Goal: Task Accomplishment & Management: Use online tool/utility

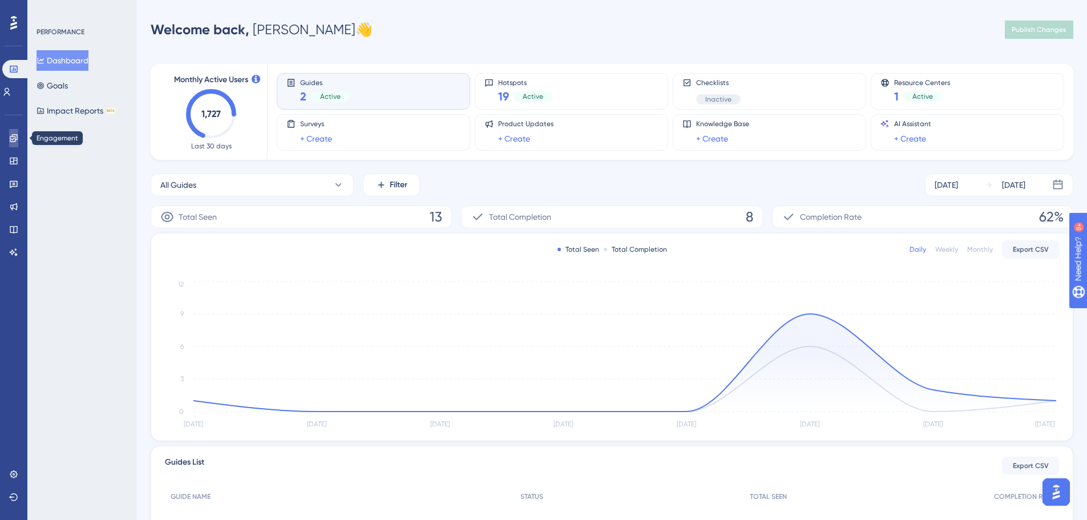
click at [14, 135] on icon at bounding box center [13, 137] width 7 height 7
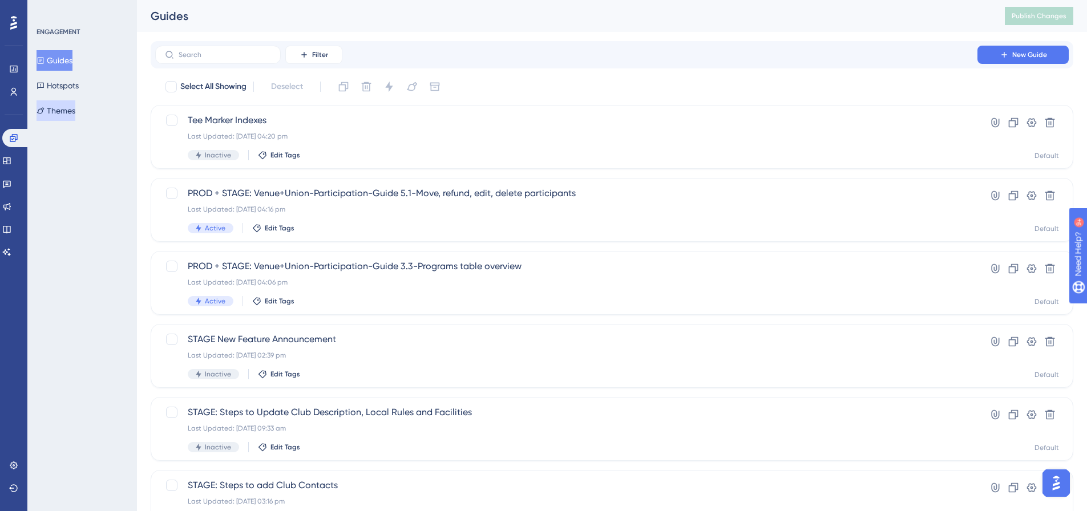
click at [72, 103] on button "Themes" at bounding box center [56, 110] width 39 height 21
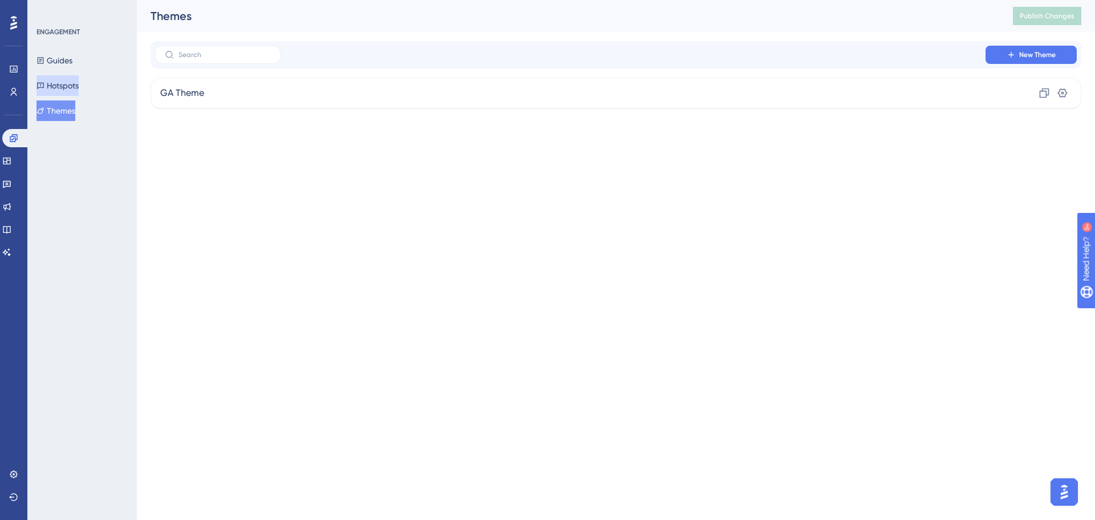
click at [70, 90] on button "Hotspots" at bounding box center [58, 85] width 42 height 21
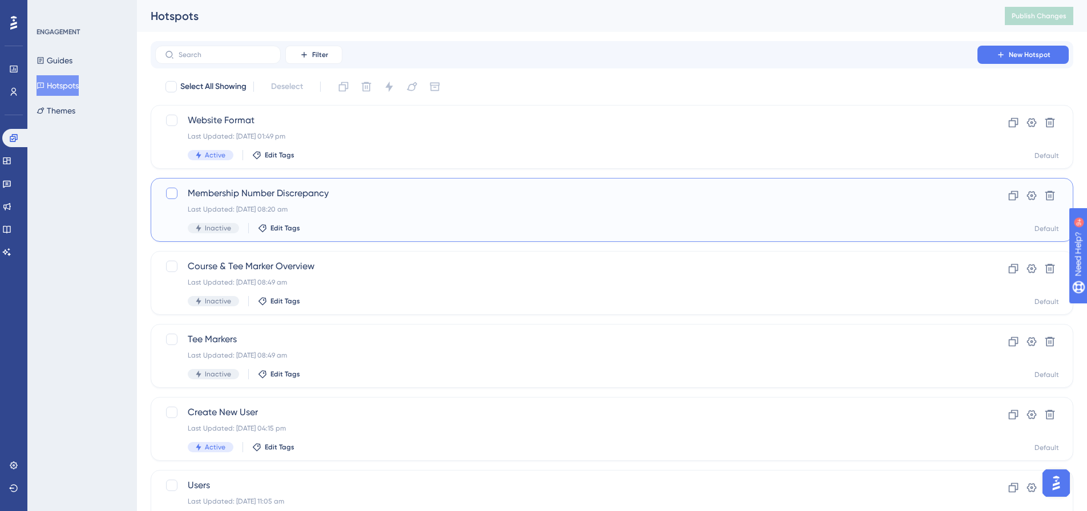
click at [174, 192] on div at bounding box center [171, 193] width 11 height 11
checkbox input "true"
click at [221, 192] on span "Membership Number Discrepancy" at bounding box center [566, 194] width 757 height 14
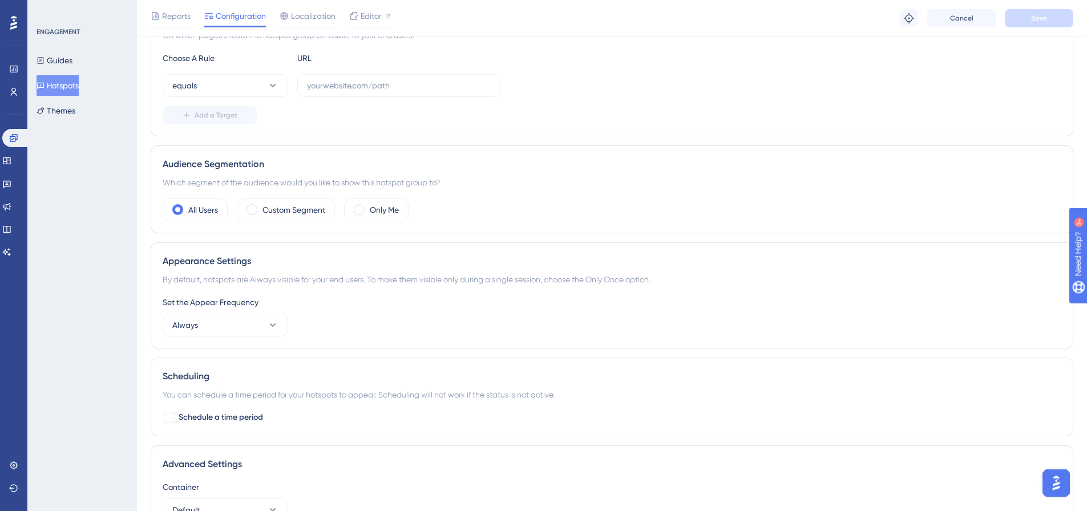
scroll to position [194, 0]
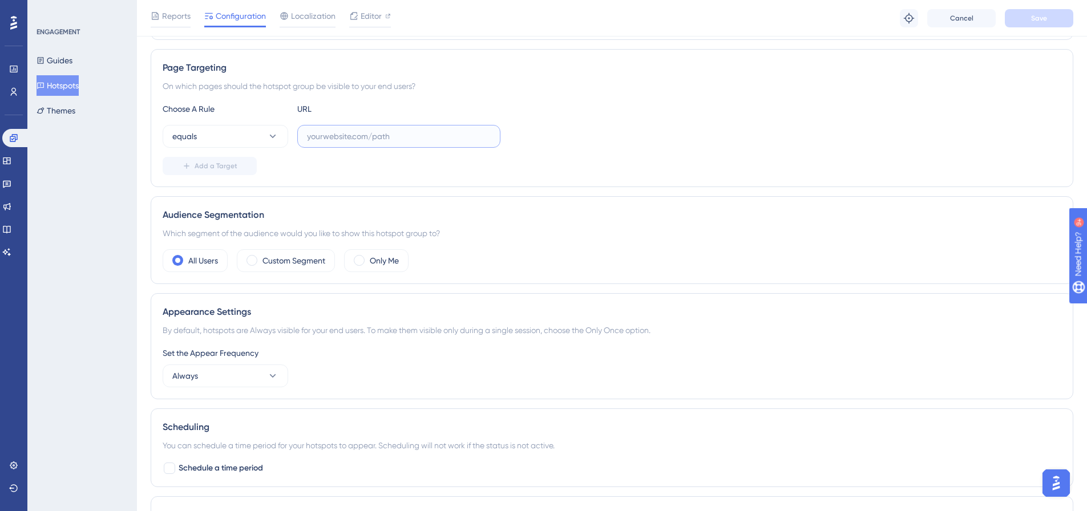
click at [398, 142] on input "text" at bounding box center [399, 136] width 184 height 13
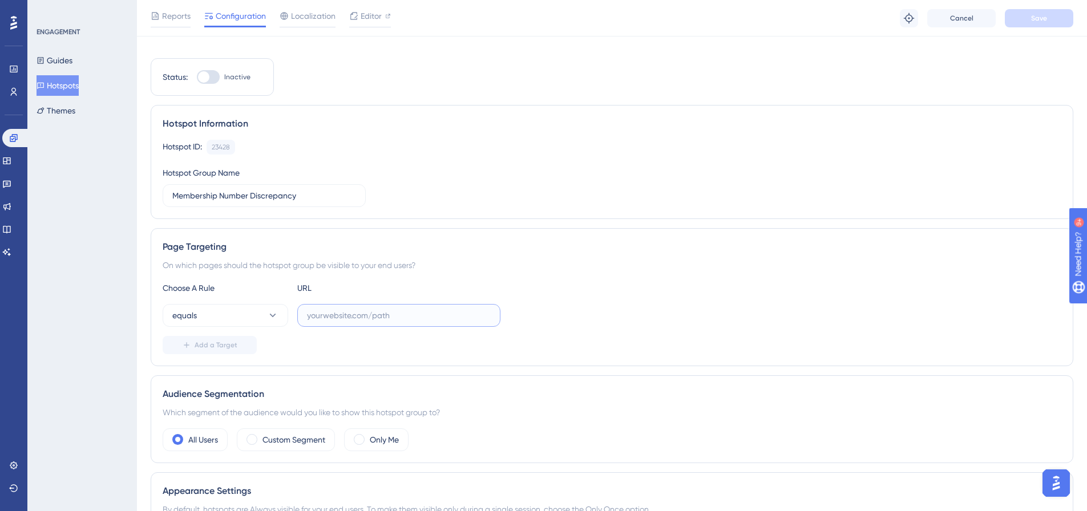
scroll to position [0, 0]
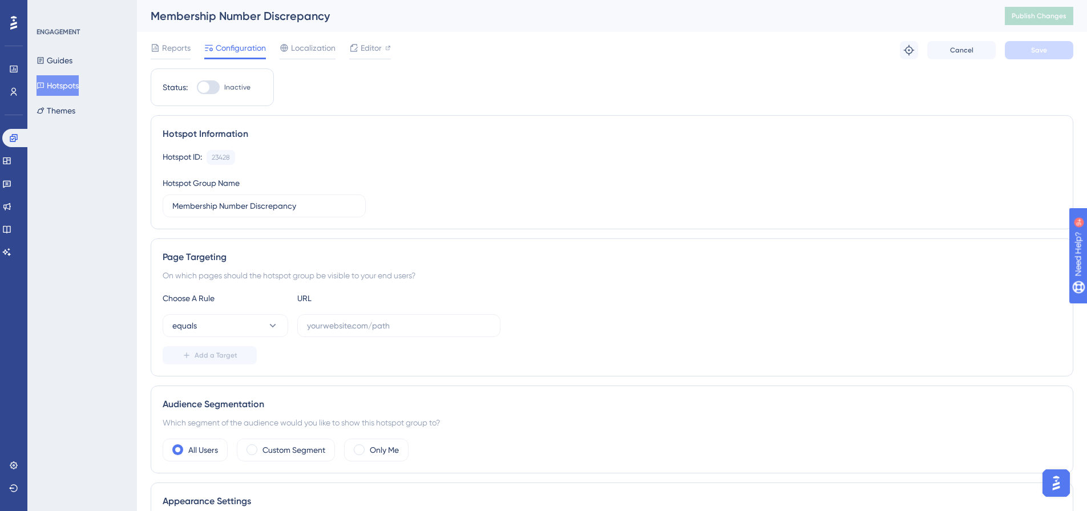
click at [66, 83] on button "Hotspots" at bounding box center [58, 85] width 42 height 21
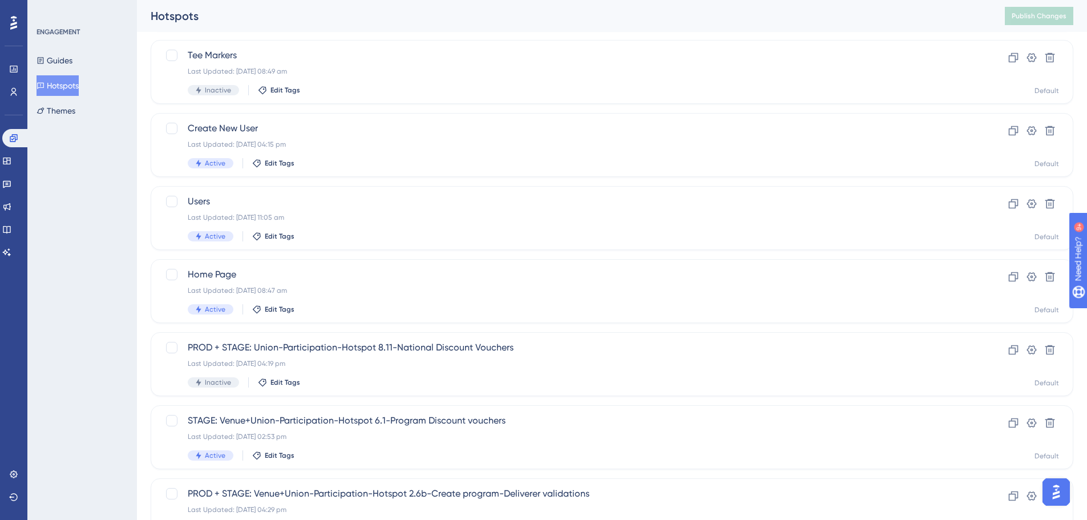
scroll to position [366, 0]
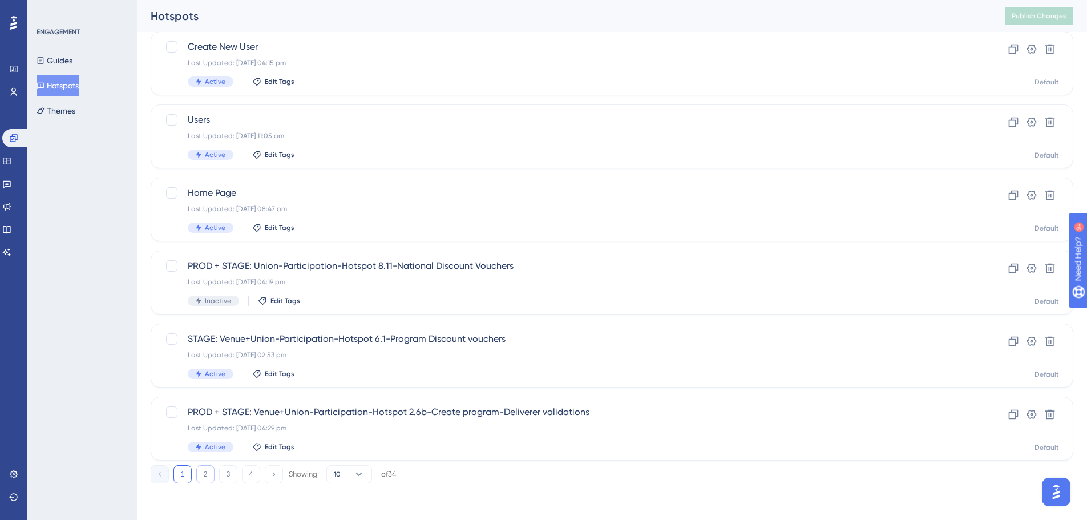
click at [205, 477] on button "2" at bounding box center [205, 474] width 18 height 18
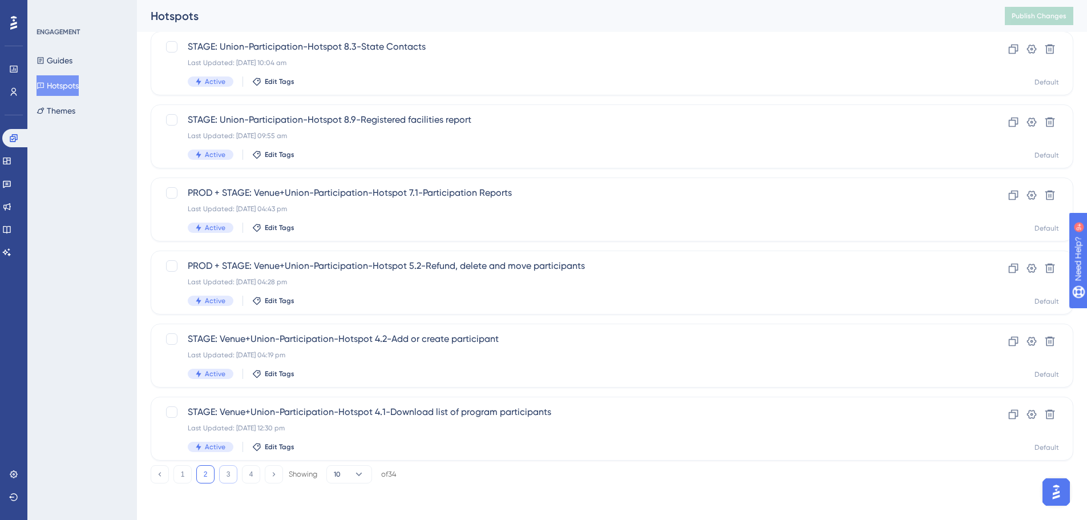
click at [230, 472] on button "3" at bounding box center [228, 474] width 18 height 18
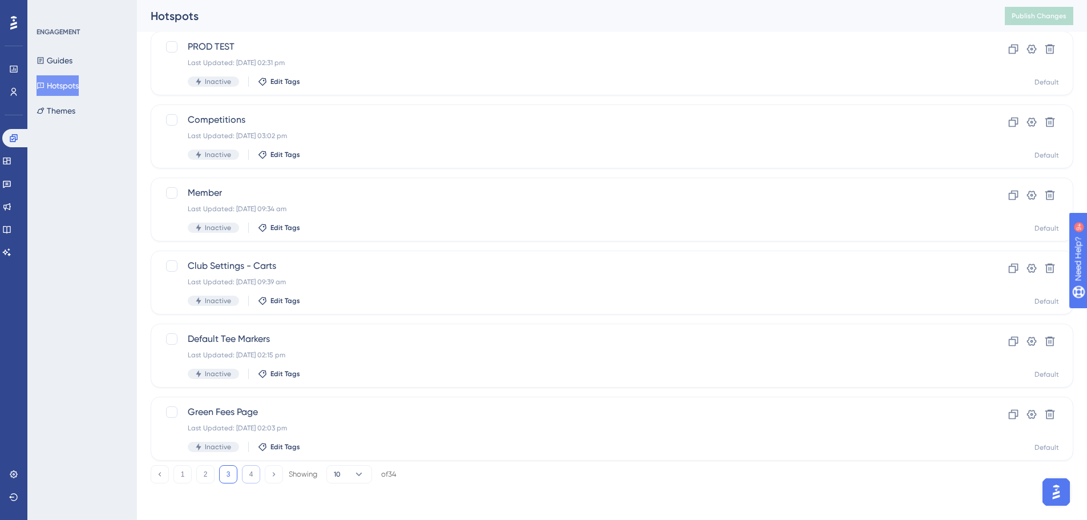
click at [252, 477] on button "4" at bounding box center [251, 474] width 18 height 18
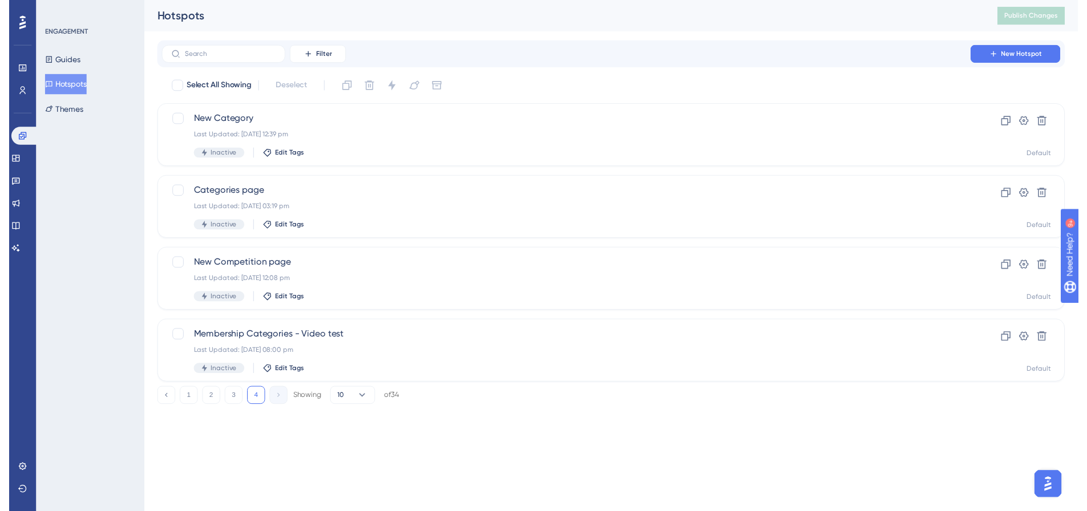
scroll to position [0, 0]
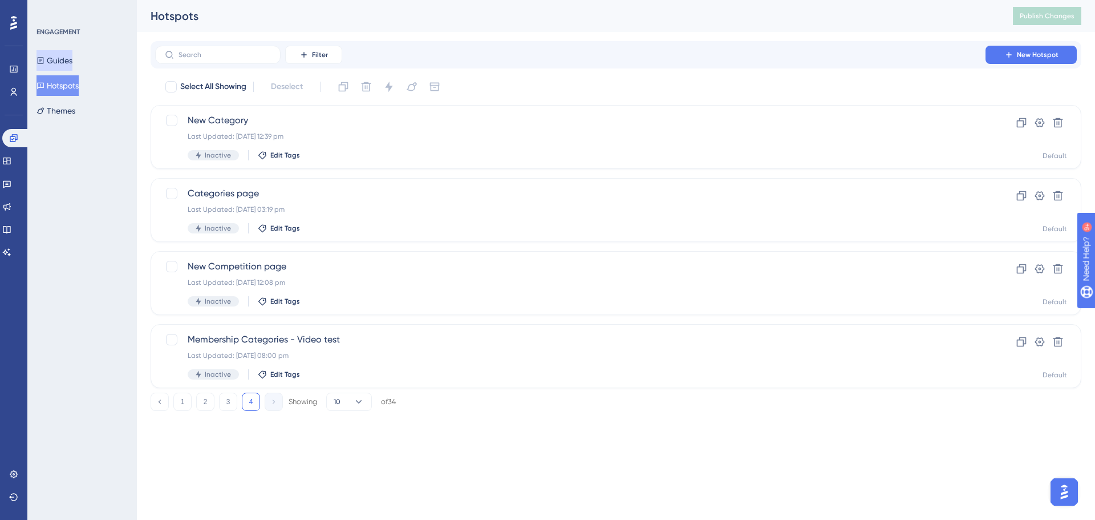
click at [54, 56] on button "Guides" at bounding box center [55, 60] width 36 height 21
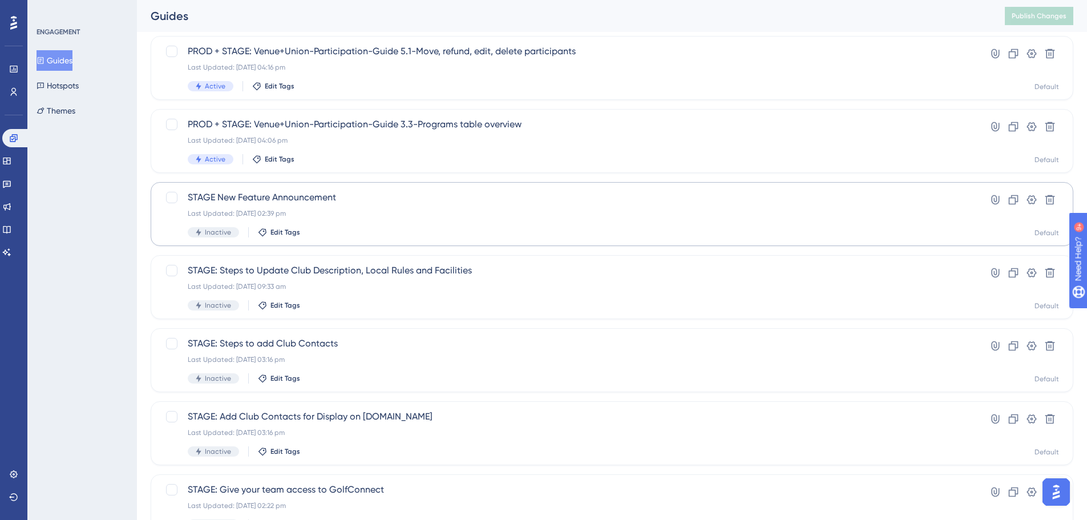
scroll to position [270, 0]
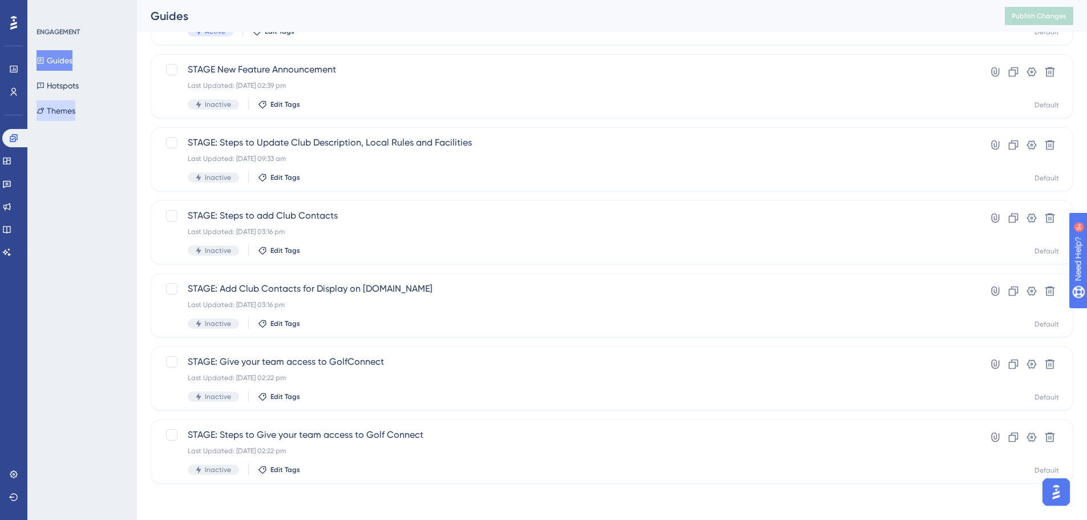
click at [75, 114] on button "Themes" at bounding box center [56, 110] width 39 height 21
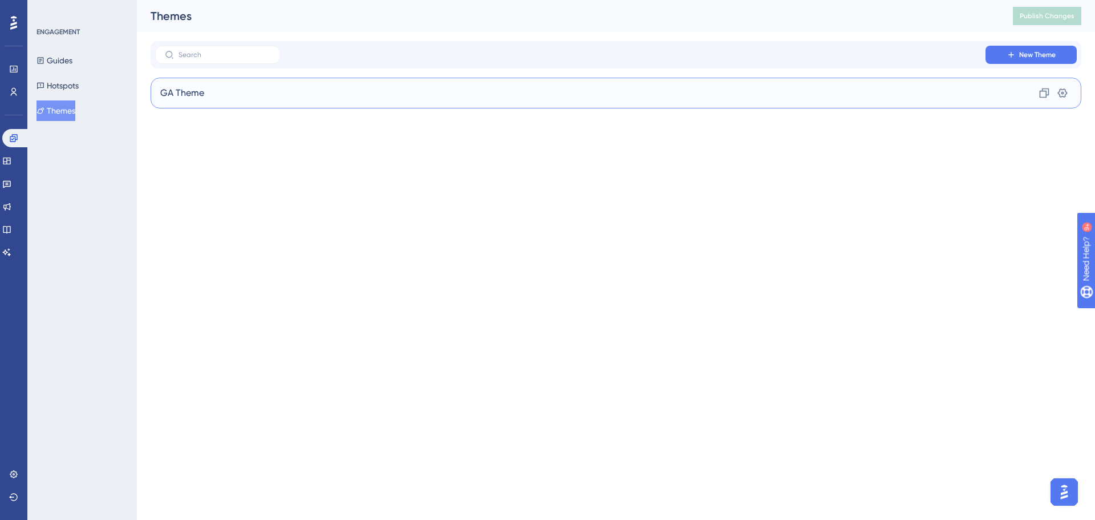
click at [171, 92] on span "GA Theme" at bounding box center [182, 93] width 44 height 14
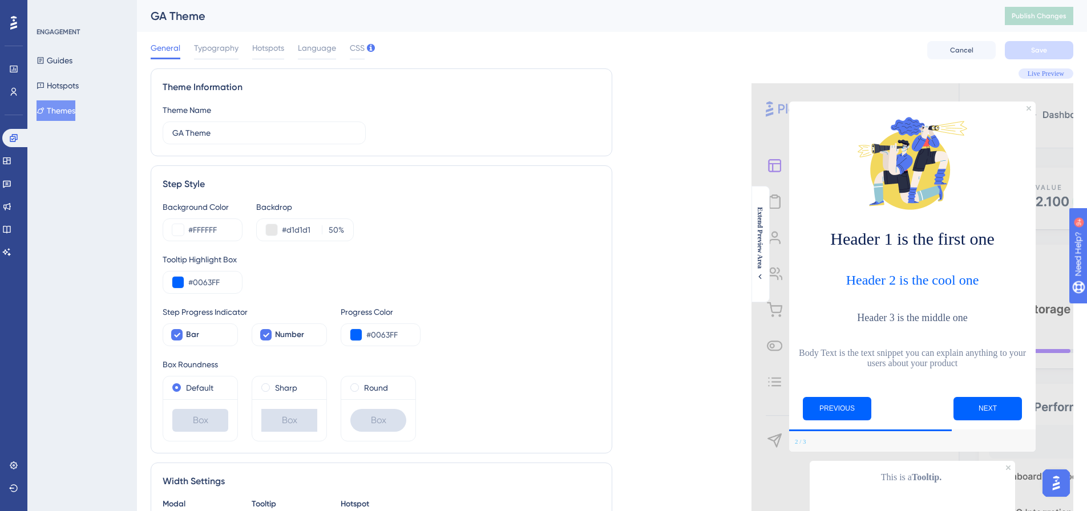
click at [287, 47] on div "General Typography Hotspots Language CSS" at bounding box center [258, 50] width 214 height 18
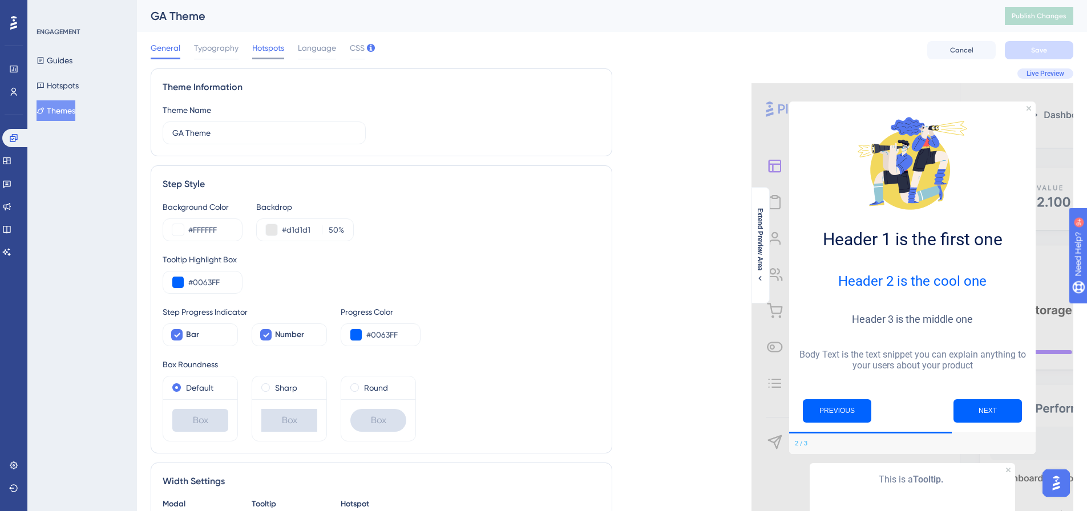
click at [266, 46] on span "Hotspots" at bounding box center [268, 48] width 32 height 14
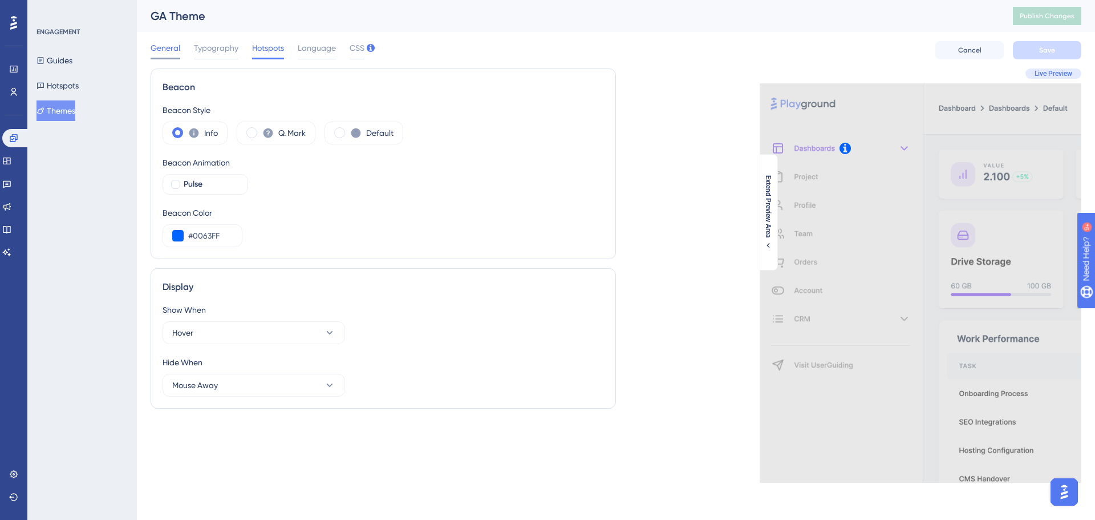
click at [153, 43] on span "General" at bounding box center [166, 48] width 30 height 14
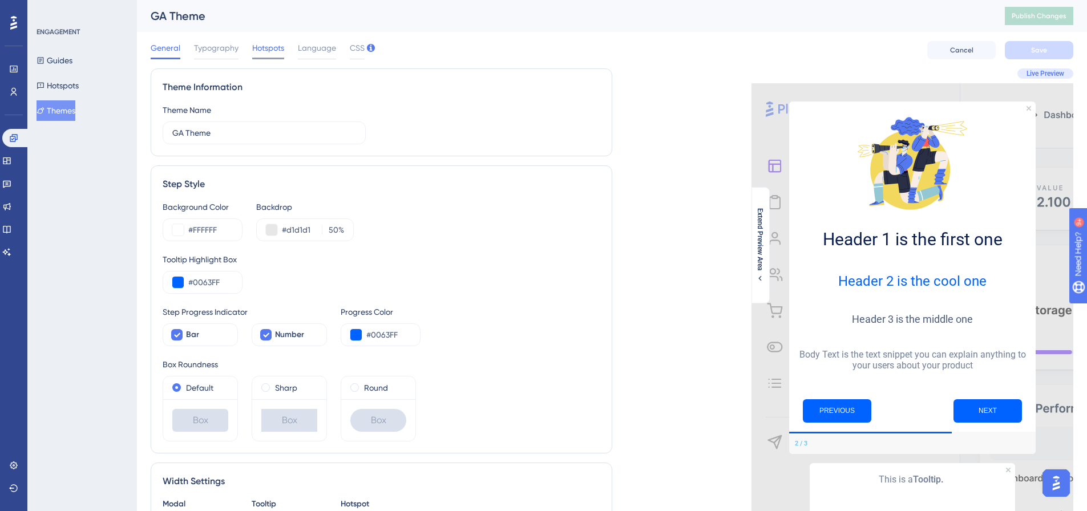
click at [268, 54] on span "Hotspots" at bounding box center [268, 48] width 32 height 14
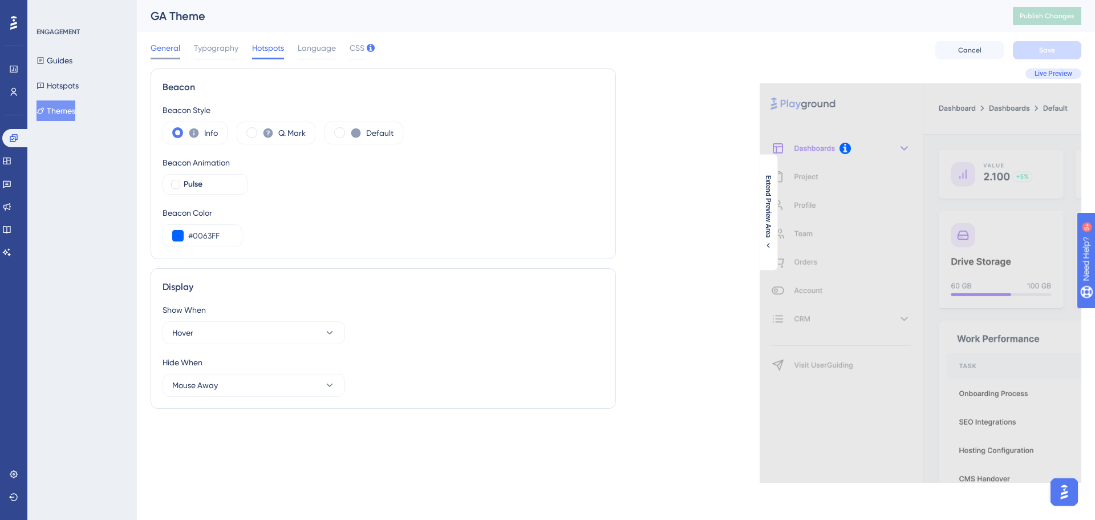
click at [172, 47] on span "General" at bounding box center [166, 48] width 30 height 14
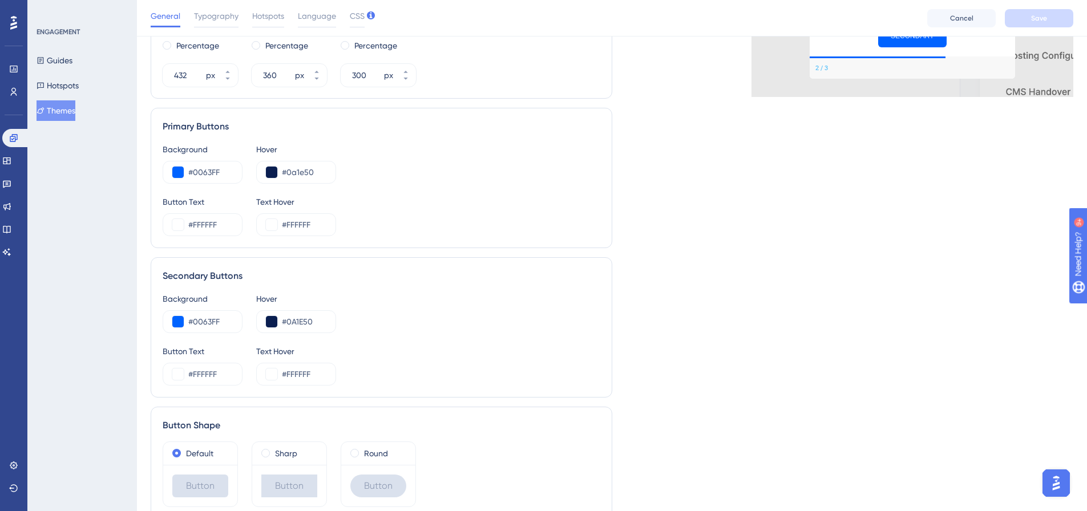
scroll to position [496, 0]
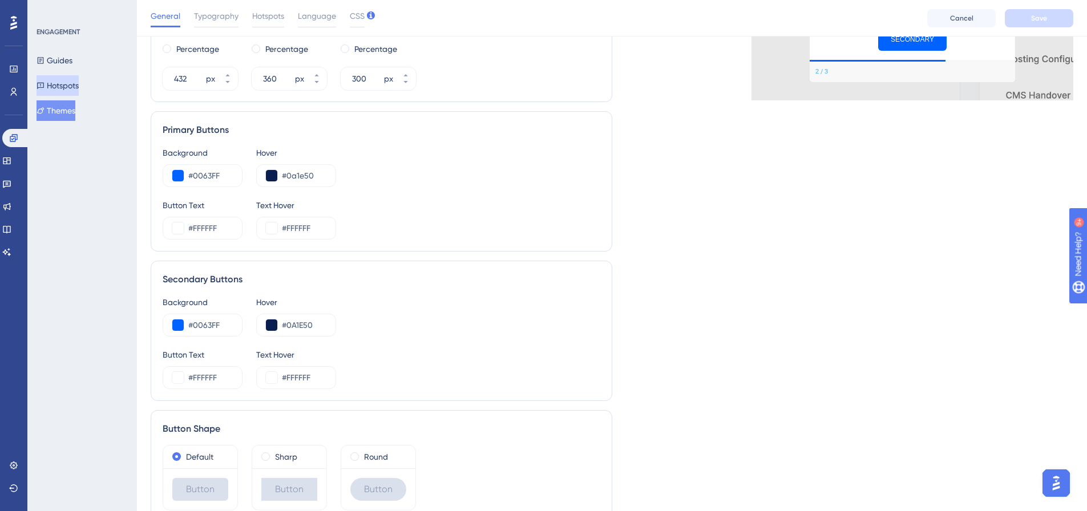
click at [79, 87] on button "Hotspots" at bounding box center [58, 85] width 42 height 21
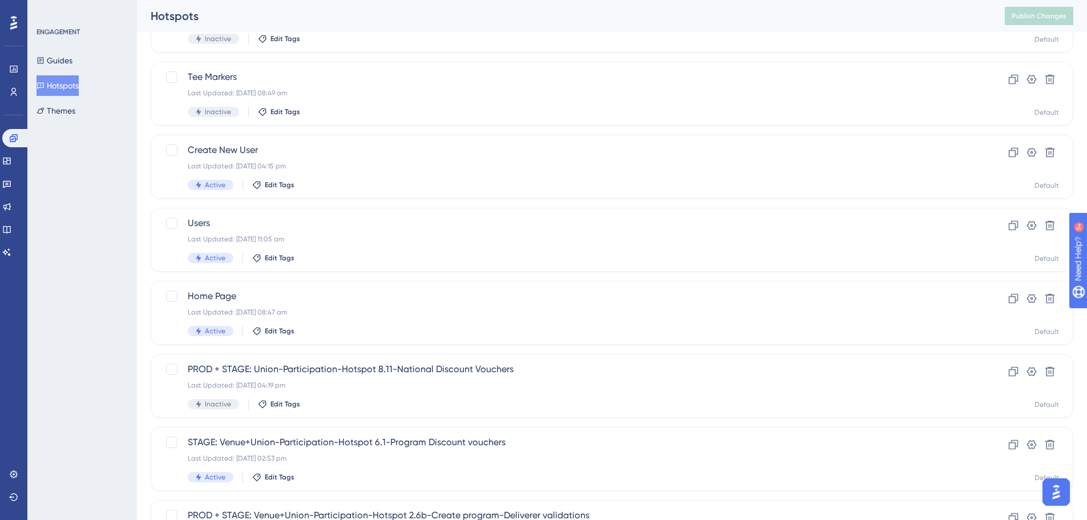
scroll to position [285, 0]
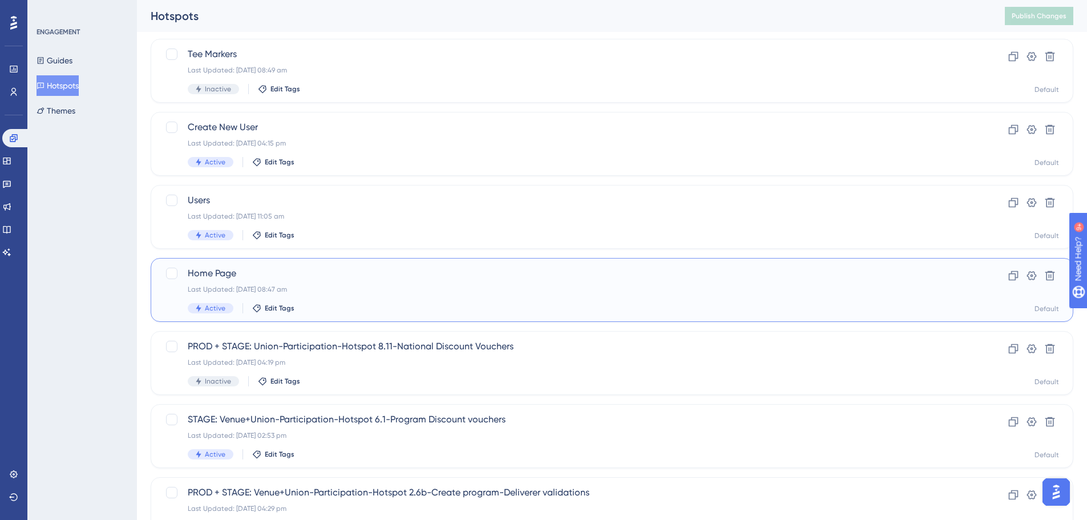
click at [204, 273] on span "Home Page" at bounding box center [566, 273] width 757 height 14
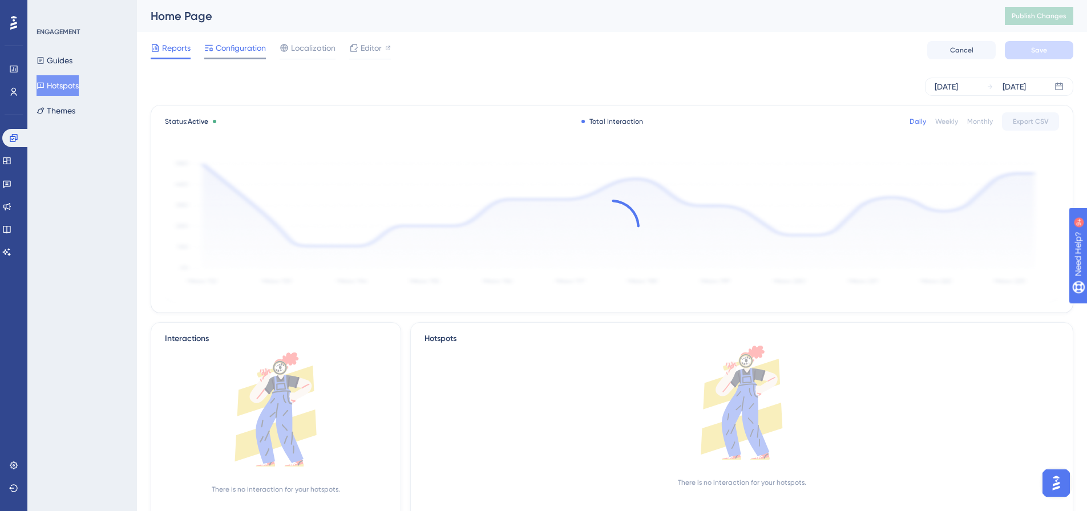
click at [230, 46] on span "Configuration" at bounding box center [241, 48] width 50 height 14
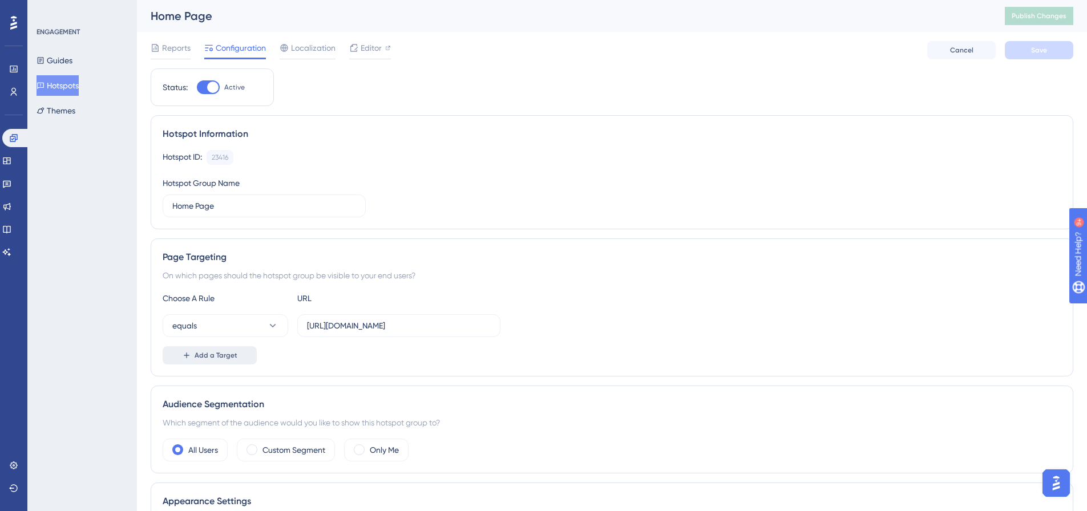
click at [197, 358] on span "Add a Target" at bounding box center [216, 355] width 43 height 9
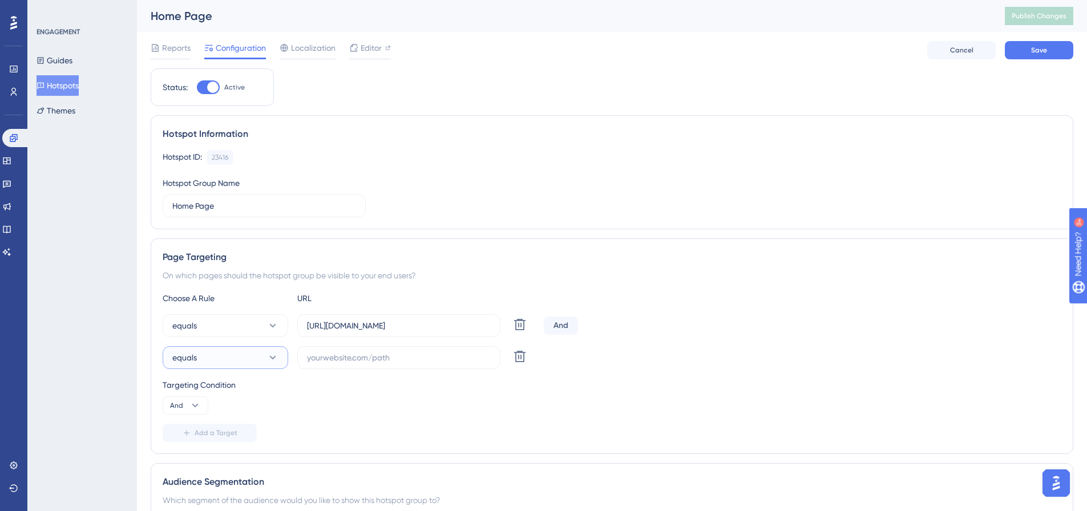
click at [197, 358] on button "equals" at bounding box center [225, 357] width 125 height 23
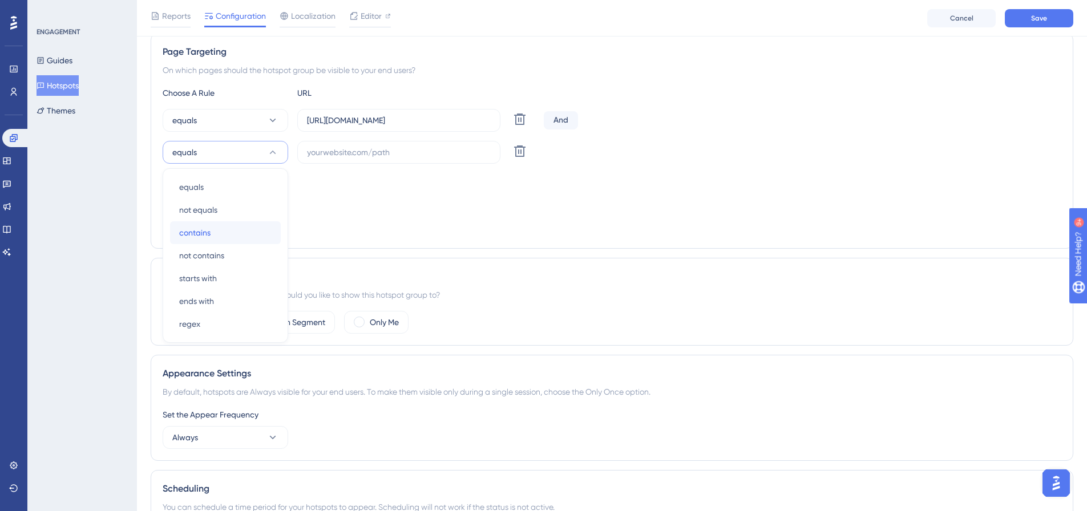
click at [221, 235] on div "contains contains" at bounding box center [225, 232] width 92 height 23
click at [365, 153] on input "text" at bounding box center [399, 152] width 184 height 13
paste input "[URL][DOMAIN_NAME]"
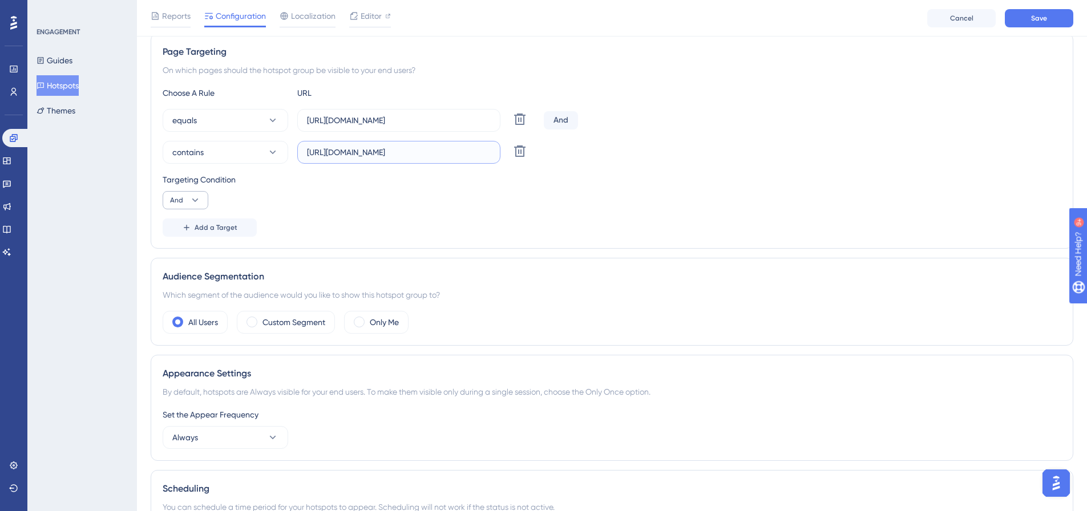
type input "[URL][DOMAIN_NAME]"
click at [196, 201] on icon at bounding box center [194, 200] width 11 height 11
click at [190, 256] on div "Or Or" at bounding box center [186, 255] width 22 height 23
click at [491, 182] on div "Targeting Condition" at bounding box center [612, 180] width 898 height 14
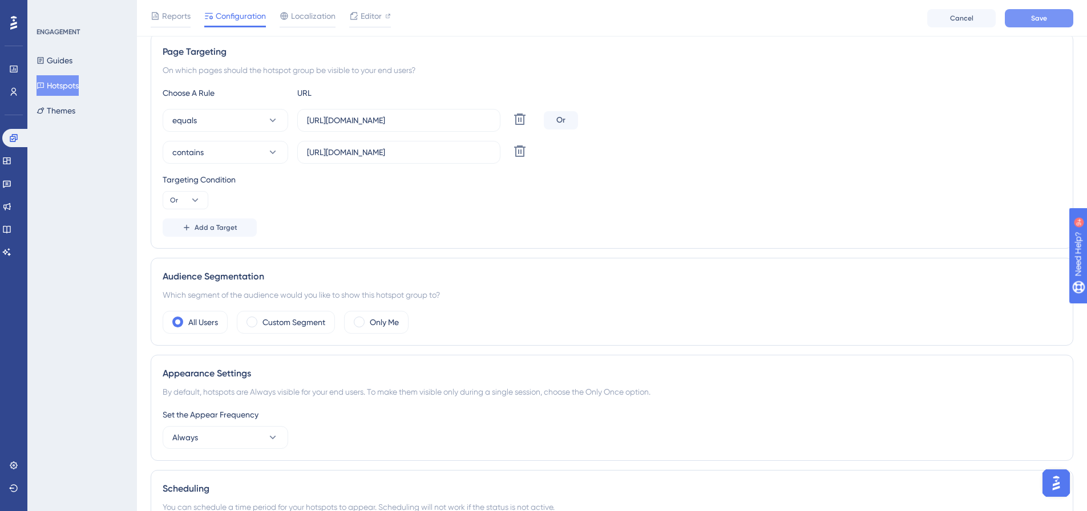
click at [1042, 15] on span "Save" at bounding box center [1039, 18] width 16 height 9
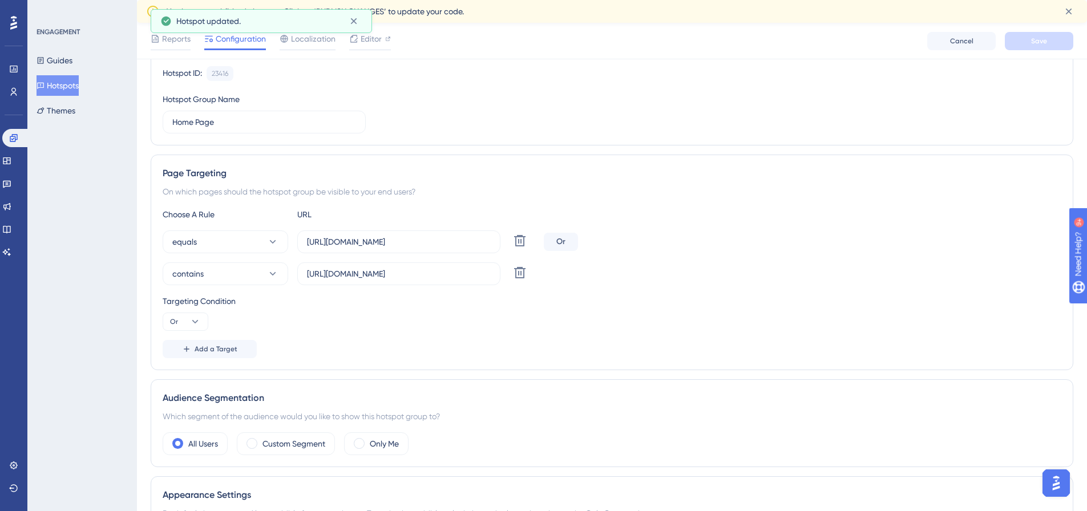
scroll to position [114, 0]
click at [1074, 16] on icon at bounding box center [1068, 11] width 11 height 11
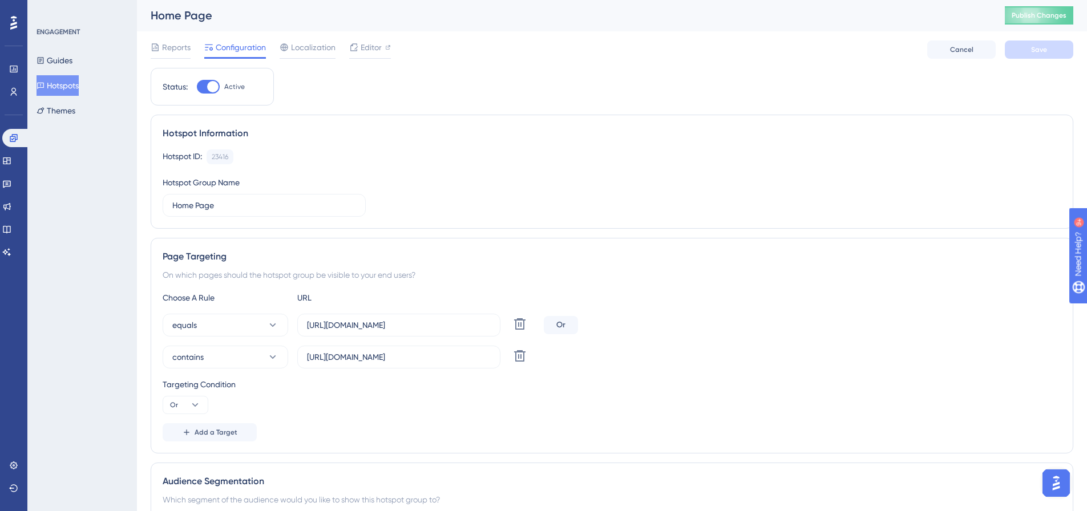
scroll to position [0, 0]
click at [1047, 23] on button "Publish Changes" at bounding box center [1039, 16] width 68 height 18
click at [79, 82] on button "Hotspots" at bounding box center [58, 85] width 42 height 21
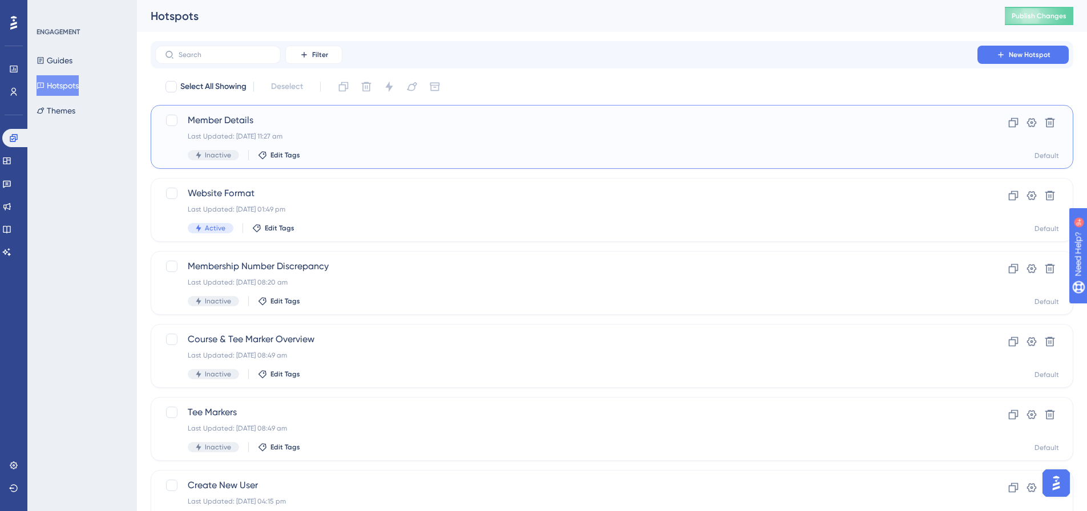
click at [230, 118] on span "Member Details" at bounding box center [566, 121] width 757 height 14
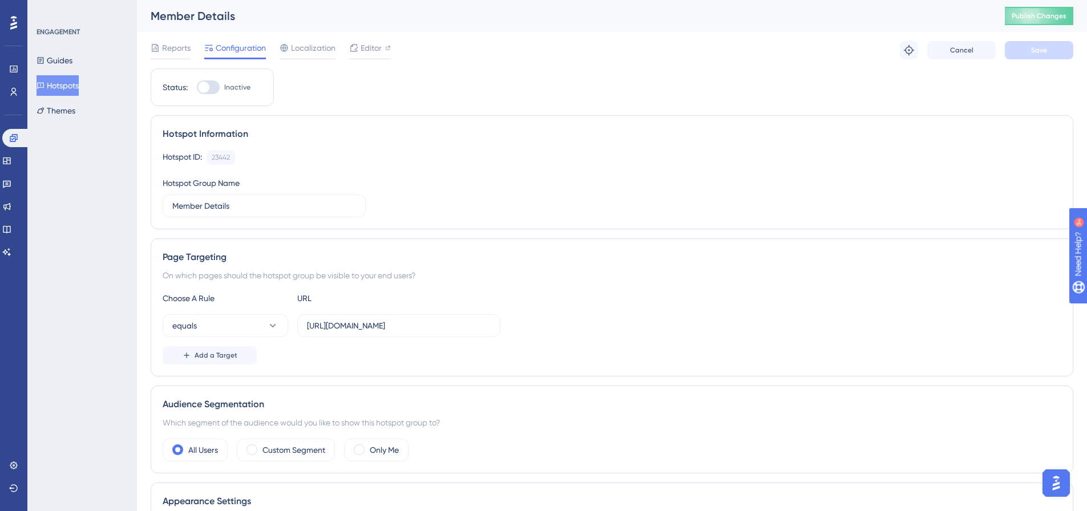
click at [225, 91] on span "Inactive" at bounding box center [237, 87] width 26 height 9
click at [197, 88] on input "Inactive" at bounding box center [196, 87] width 1 height 1
checkbox input "true"
click at [1056, 48] on button "Save" at bounding box center [1039, 50] width 68 height 18
click at [1046, 14] on span "Publish Changes" at bounding box center [1038, 15] width 55 height 9
